Goal: Task Accomplishment & Management: Manage account settings

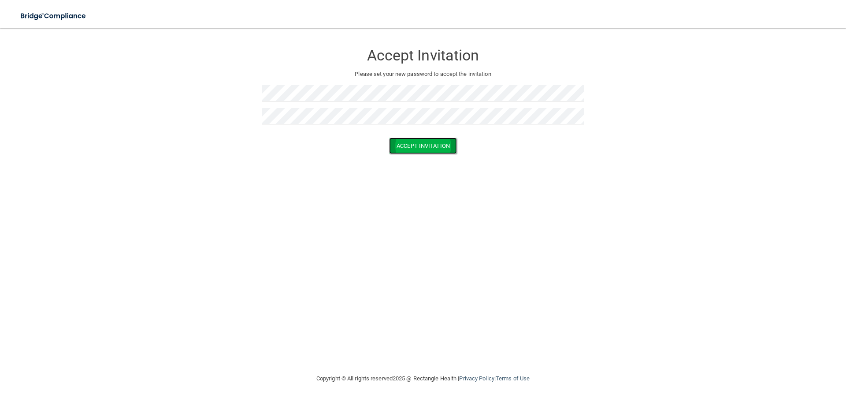
click at [448, 141] on button "Accept Invitation" at bounding box center [423, 146] width 68 height 16
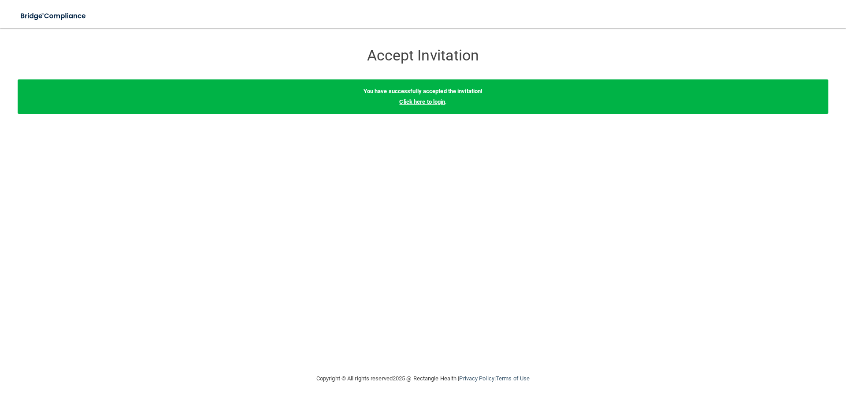
click at [436, 100] on link "Click here to login" at bounding box center [422, 101] width 46 height 7
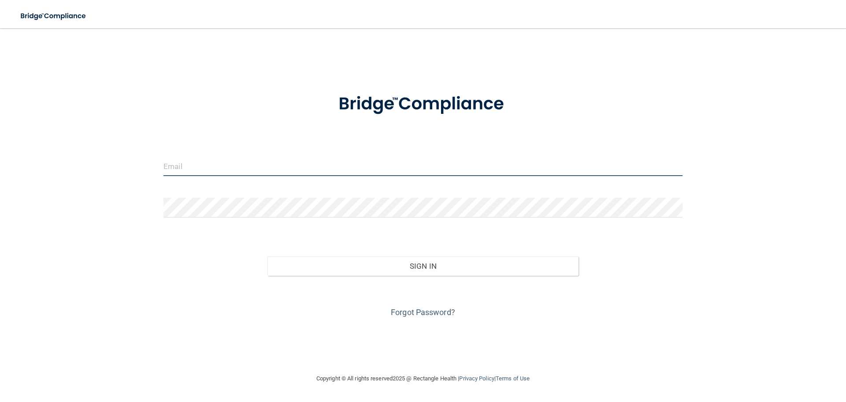
type input "[PERSON_NAME][EMAIL_ADDRESS][DOMAIN_NAME]"
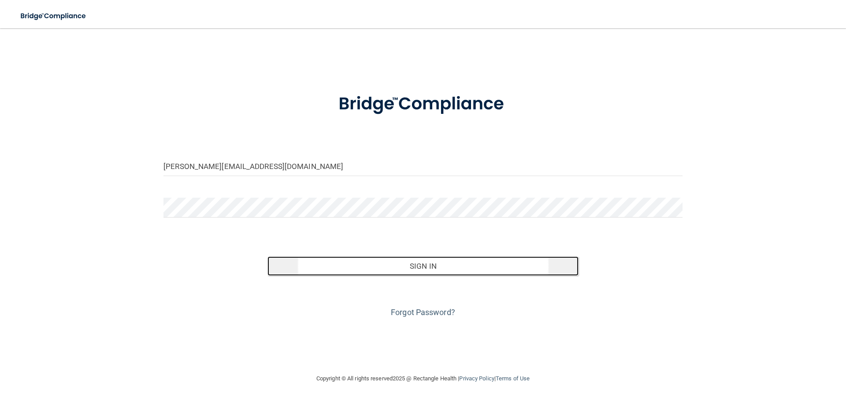
click at [361, 259] on button "Sign In" at bounding box center [424, 265] width 312 height 19
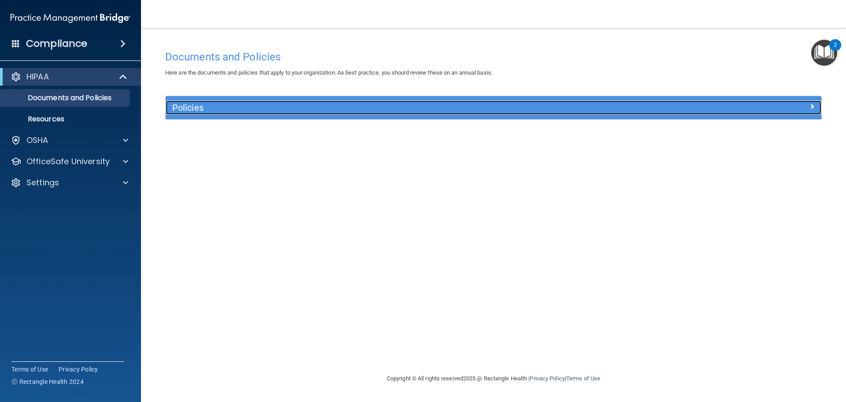
click at [185, 105] on h5 "Policies" at bounding box center [411, 108] width 479 height 10
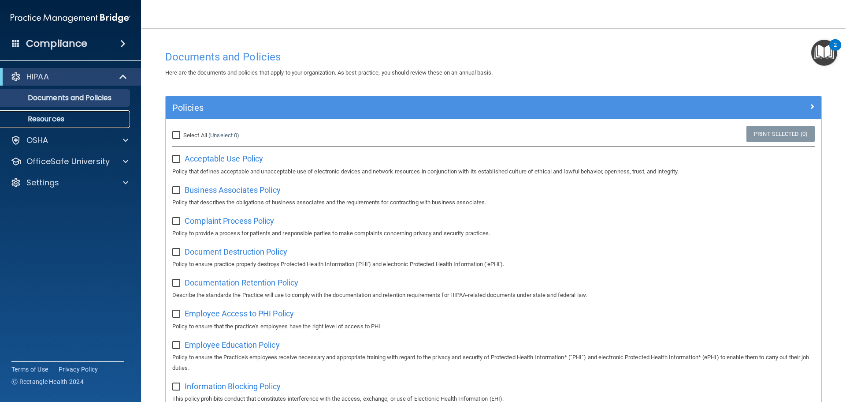
click at [43, 115] on p "Resources" at bounding box center [66, 119] width 120 height 9
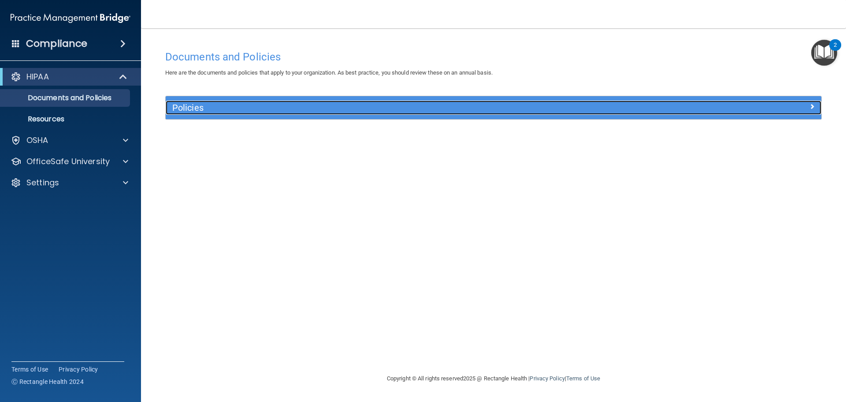
click at [213, 107] on h5 "Policies" at bounding box center [411, 108] width 479 height 10
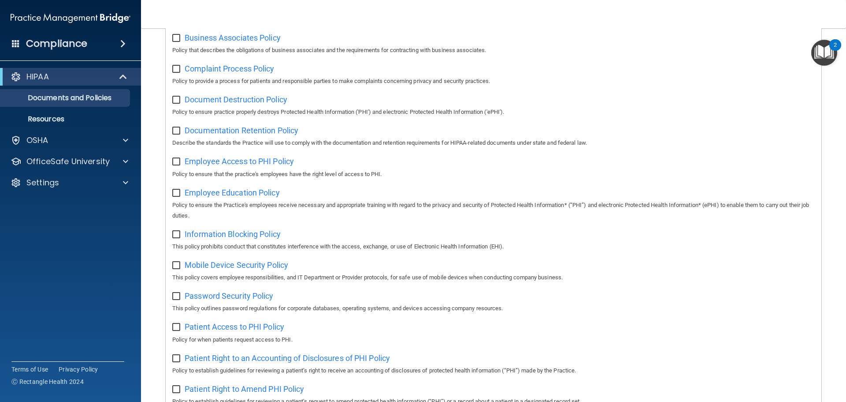
scroll to position [130, 0]
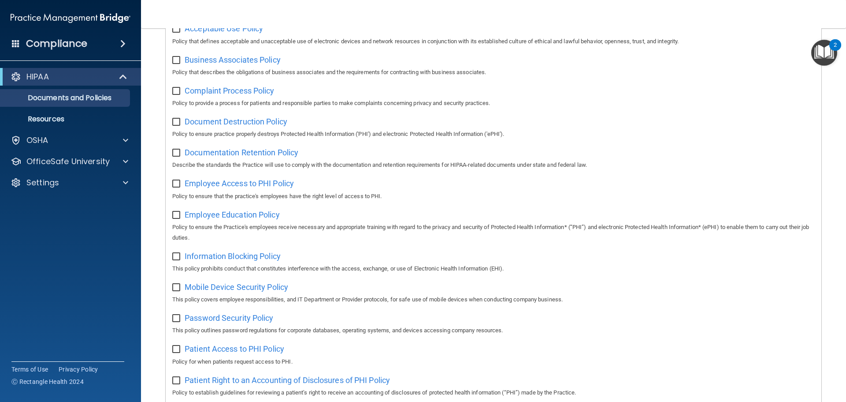
click at [122, 43] on span at bounding box center [122, 43] width 5 height 11
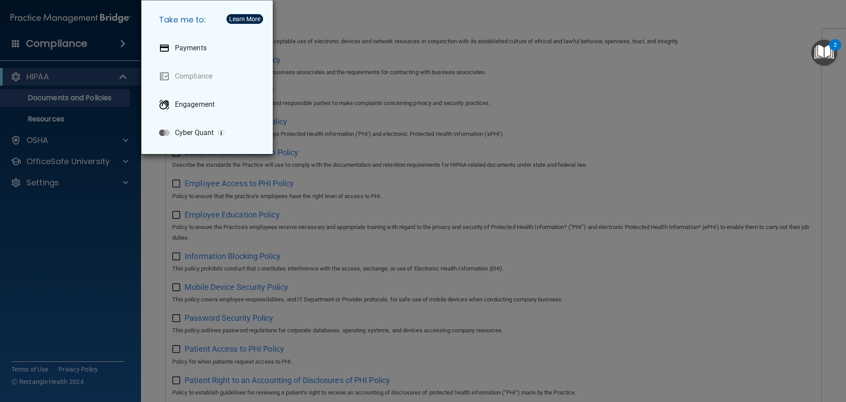
click at [47, 237] on div "Take me to: Payments Compliance Engagement Cyber Quant" at bounding box center [423, 201] width 846 height 402
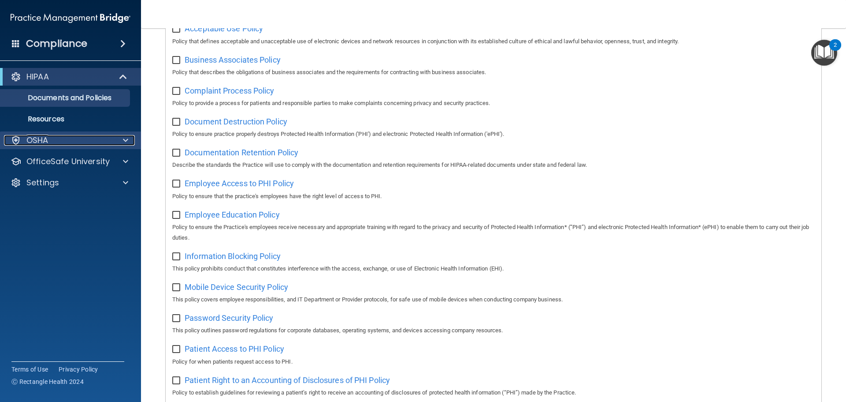
click at [42, 142] on p "OSHA" at bounding box center [37, 140] width 22 height 11
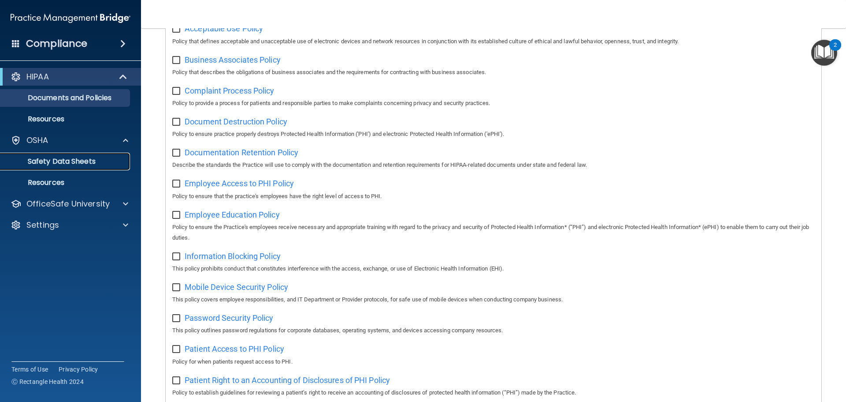
click at [49, 160] on p "Safety Data Sheets" at bounding box center [66, 161] width 120 height 9
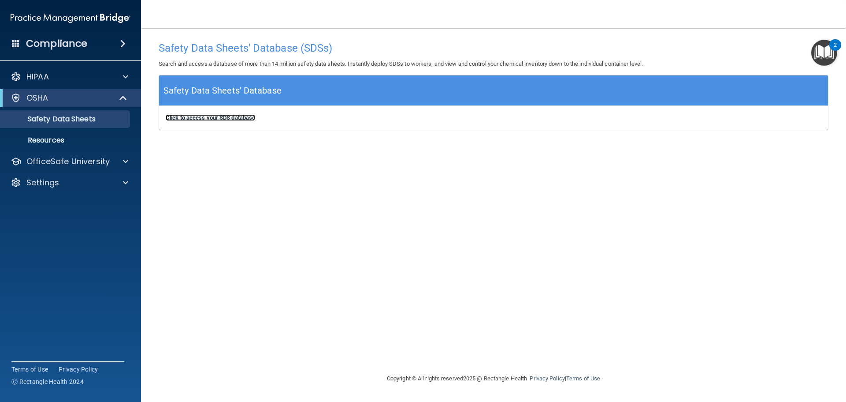
click at [200, 118] on b "Click to access your SDS database" at bounding box center [210, 117] width 89 height 7
click at [828, 48] on img "Open Resource Center, 2 new notifications" at bounding box center [825, 53] width 26 height 26
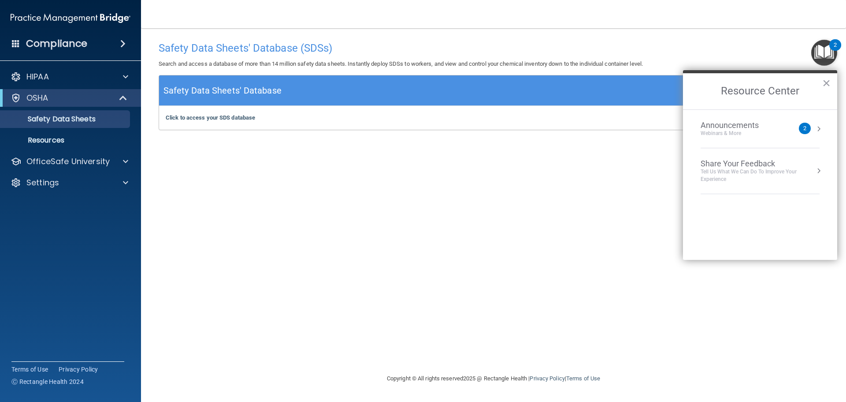
click at [739, 128] on div "Announcements" at bounding box center [739, 125] width 76 height 10
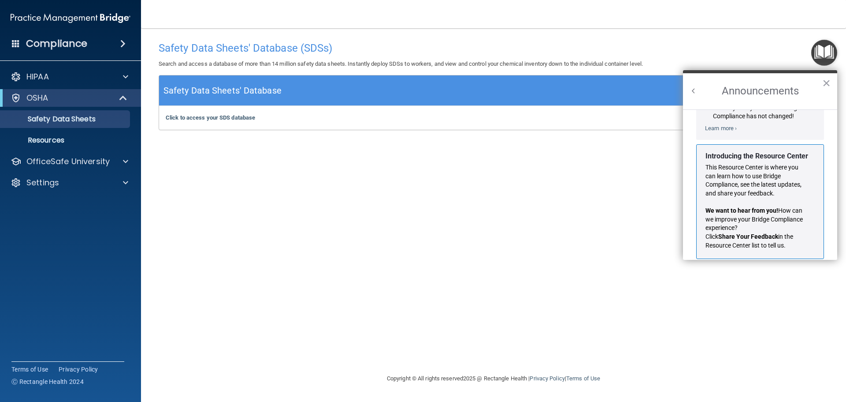
scroll to position [155, 0]
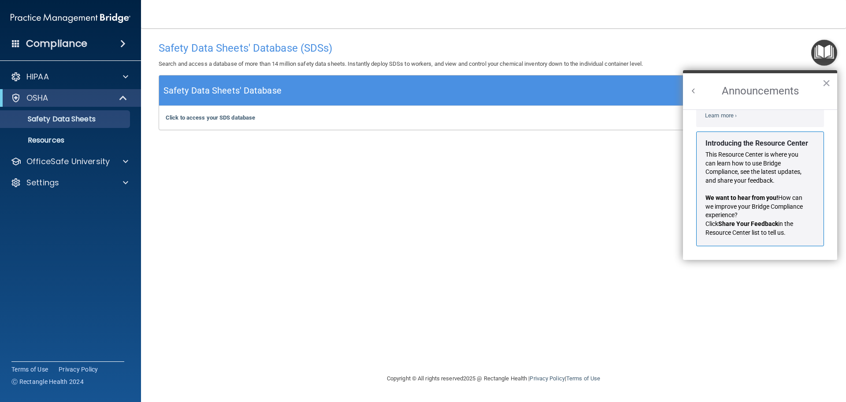
click at [665, 155] on div "Safety Data Sheets' Database (SDSs) Search and access a database of more than 1…" at bounding box center [494, 200] width 670 height 327
click at [826, 83] on button "×" at bounding box center [827, 83] width 8 height 14
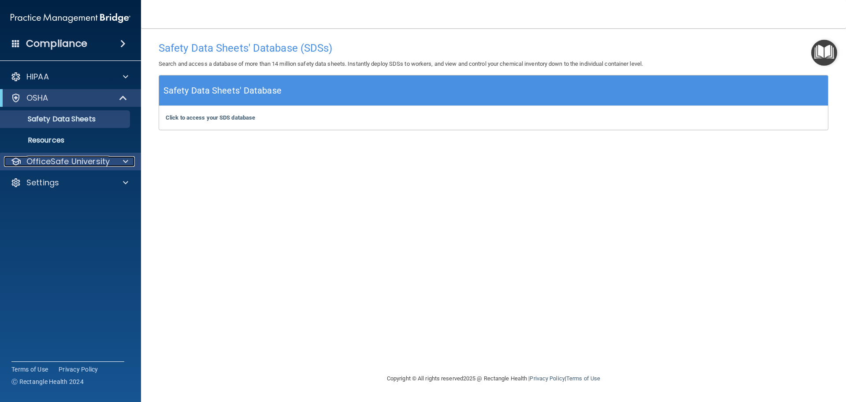
click at [125, 160] on span at bounding box center [125, 161] width 5 height 11
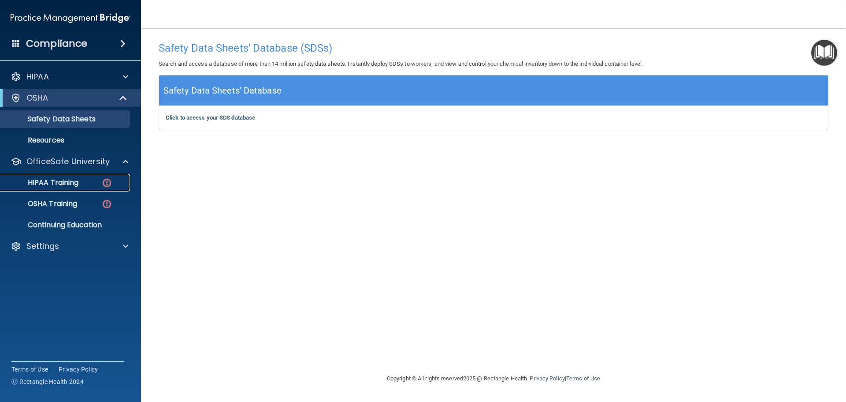
click at [53, 178] on p "HIPAA Training" at bounding box center [42, 182] width 73 height 9
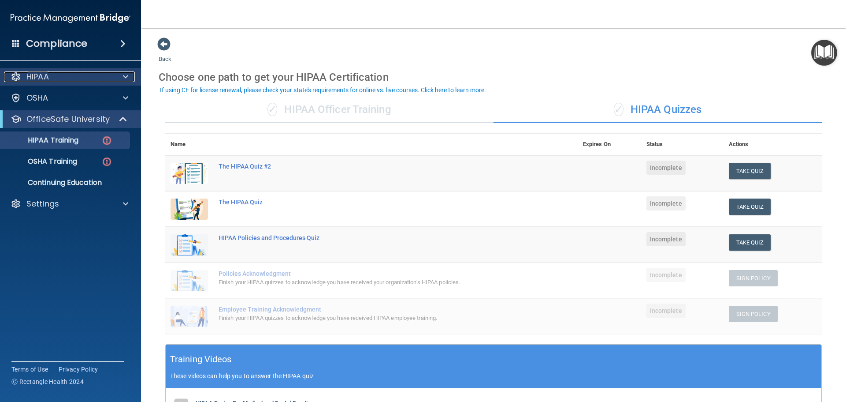
click at [123, 79] on div at bounding box center [124, 76] width 22 height 11
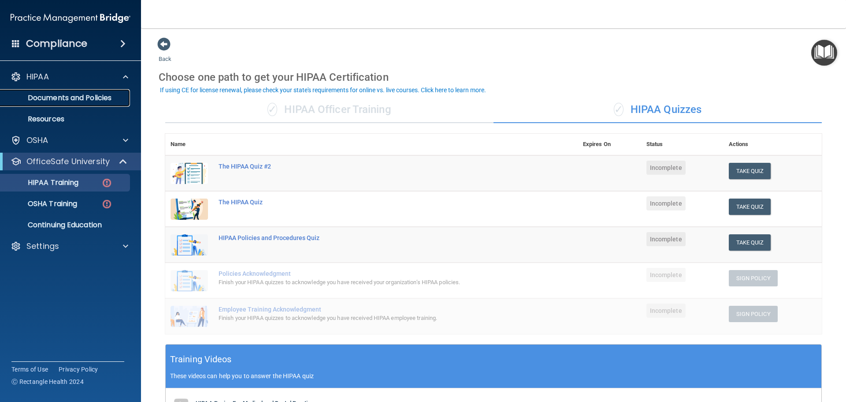
click at [72, 103] on link "Documents and Policies" at bounding box center [60, 98] width 139 height 18
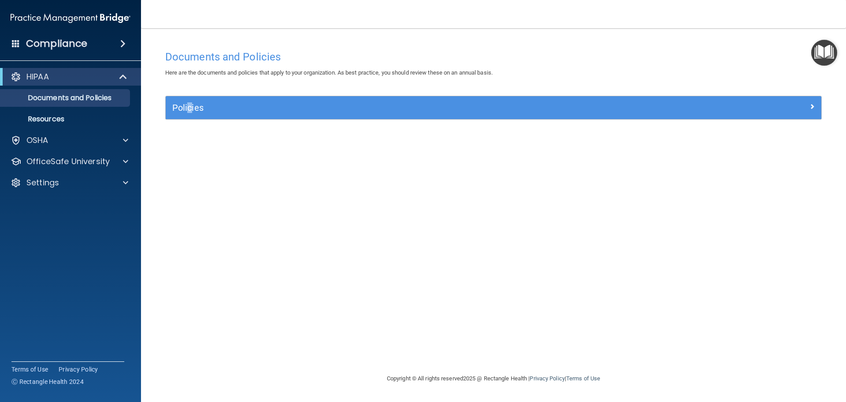
click at [191, 100] on div "Policies" at bounding box center [494, 107] width 656 height 23
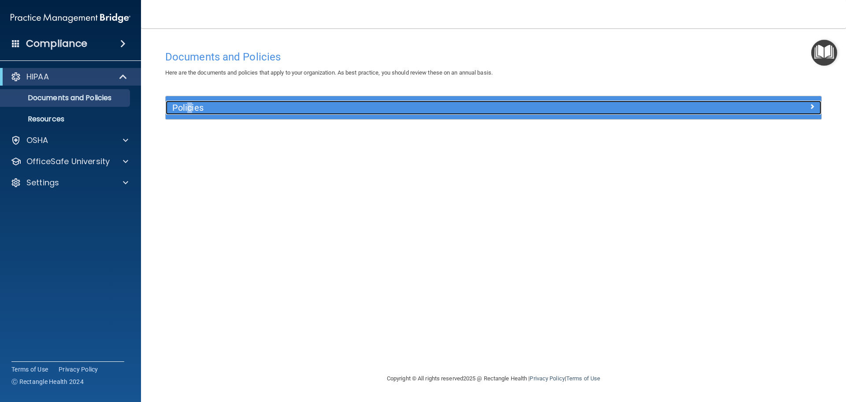
click at [197, 106] on h5 "Policies" at bounding box center [411, 108] width 479 height 10
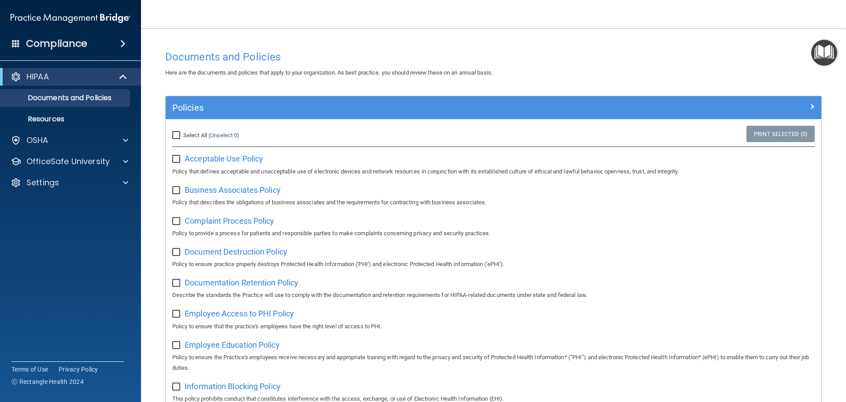
click at [664, 137] on div "Select All (Unselect 0) Unselect All Print Selected (0)" at bounding box center [494, 135] width 656 height 19
click at [231, 154] on span "Acceptable Use Policy" at bounding box center [224, 158] width 78 height 9
click at [70, 164] on p "OfficeSafe University" at bounding box center [67, 161] width 83 height 11
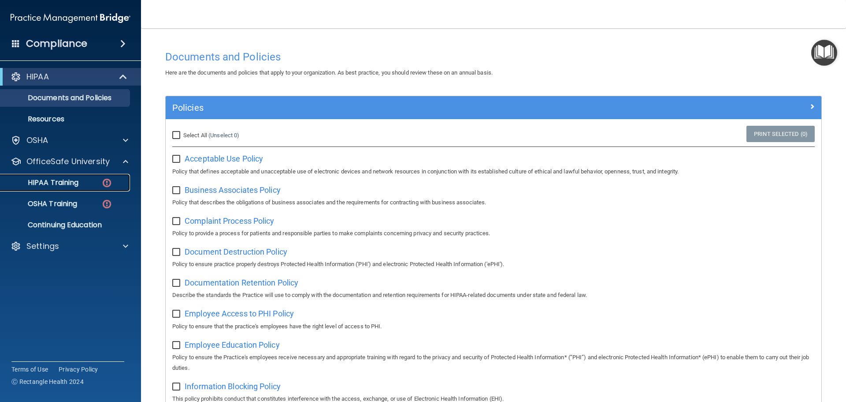
click at [67, 179] on p "HIPAA Training" at bounding box center [42, 182] width 73 height 9
